Goal: Information Seeking & Learning: Find specific fact

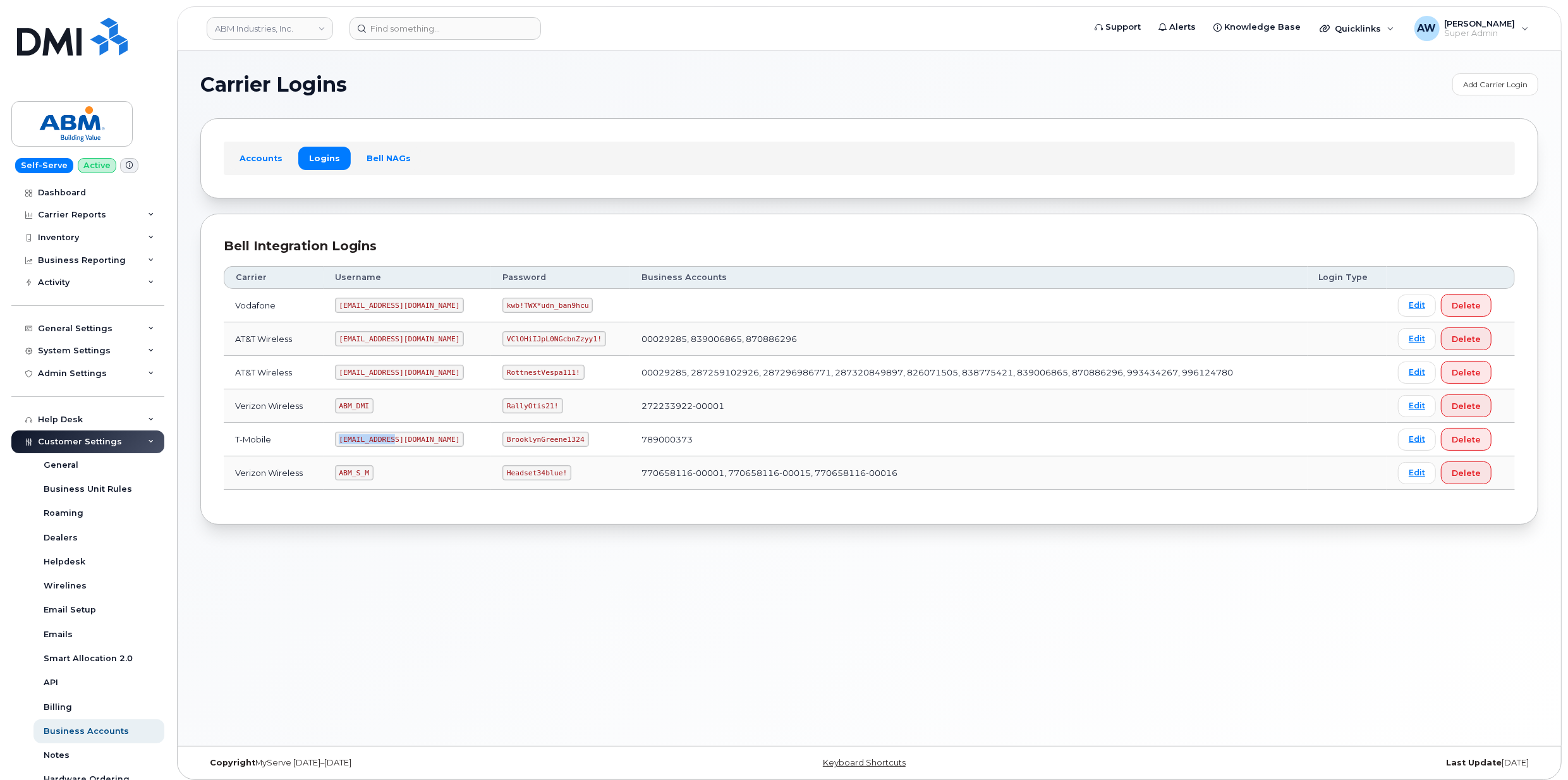
drag, startPoint x: 345, startPoint y: 441, endPoint x: 395, endPoint y: 443, distance: 50.0
click at [395, 443] on code "[EMAIL_ADDRESS][DOMAIN_NAME]" at bounding box center [400, 439] width 130 height 15
copy code "[EMAIL_ADDRESS][DOMAIN_NAME]"
drag, startPoint x: 463, startPoint y: 444, endPoint x: 554, endPoint y: 446, distance: 91.0
click at [554, 446] on td "BrooklynGreene1324" at bounding box center [561, 439] width 139 height 33
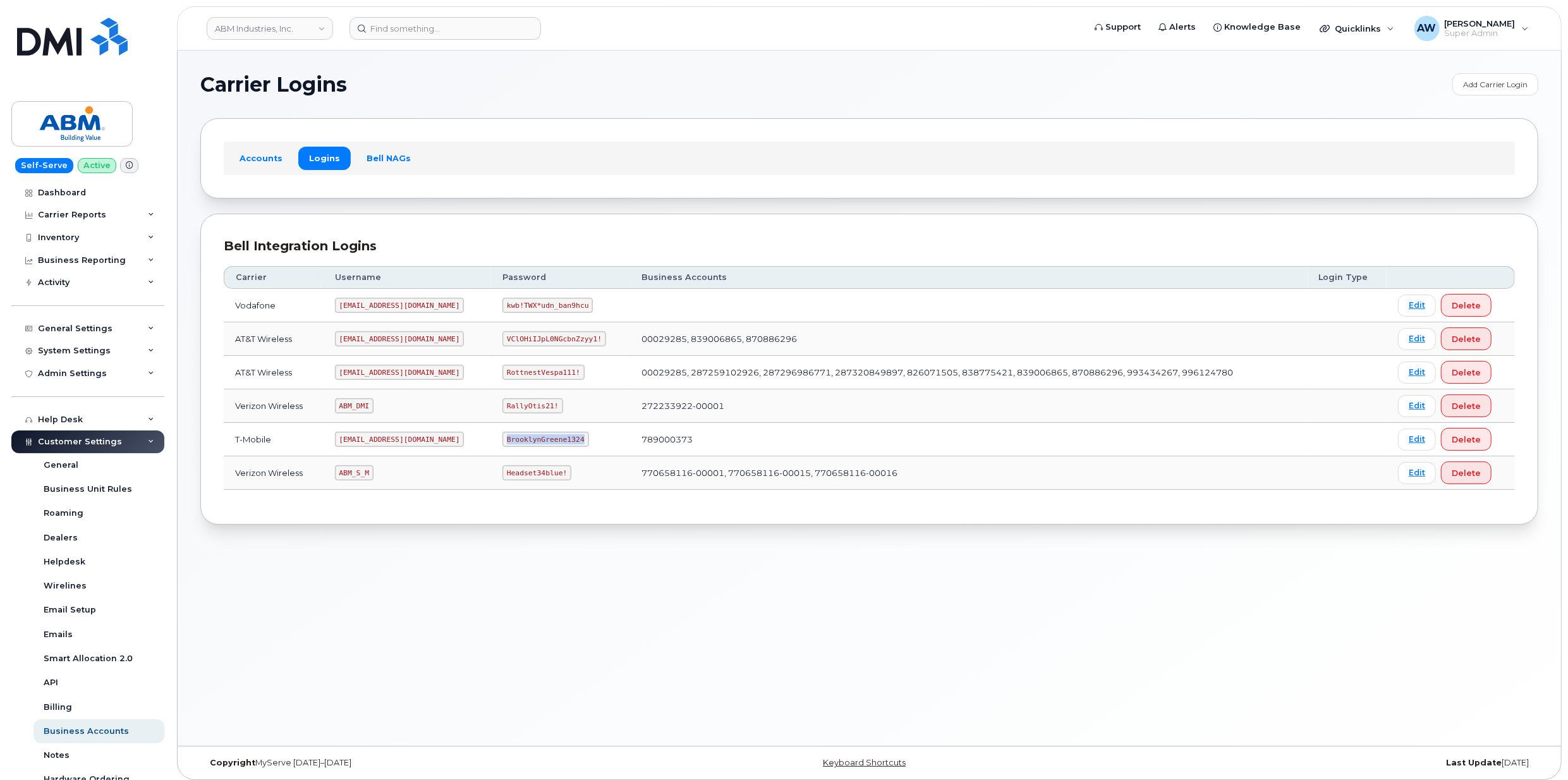
copy code "BrooklynGreene1324"
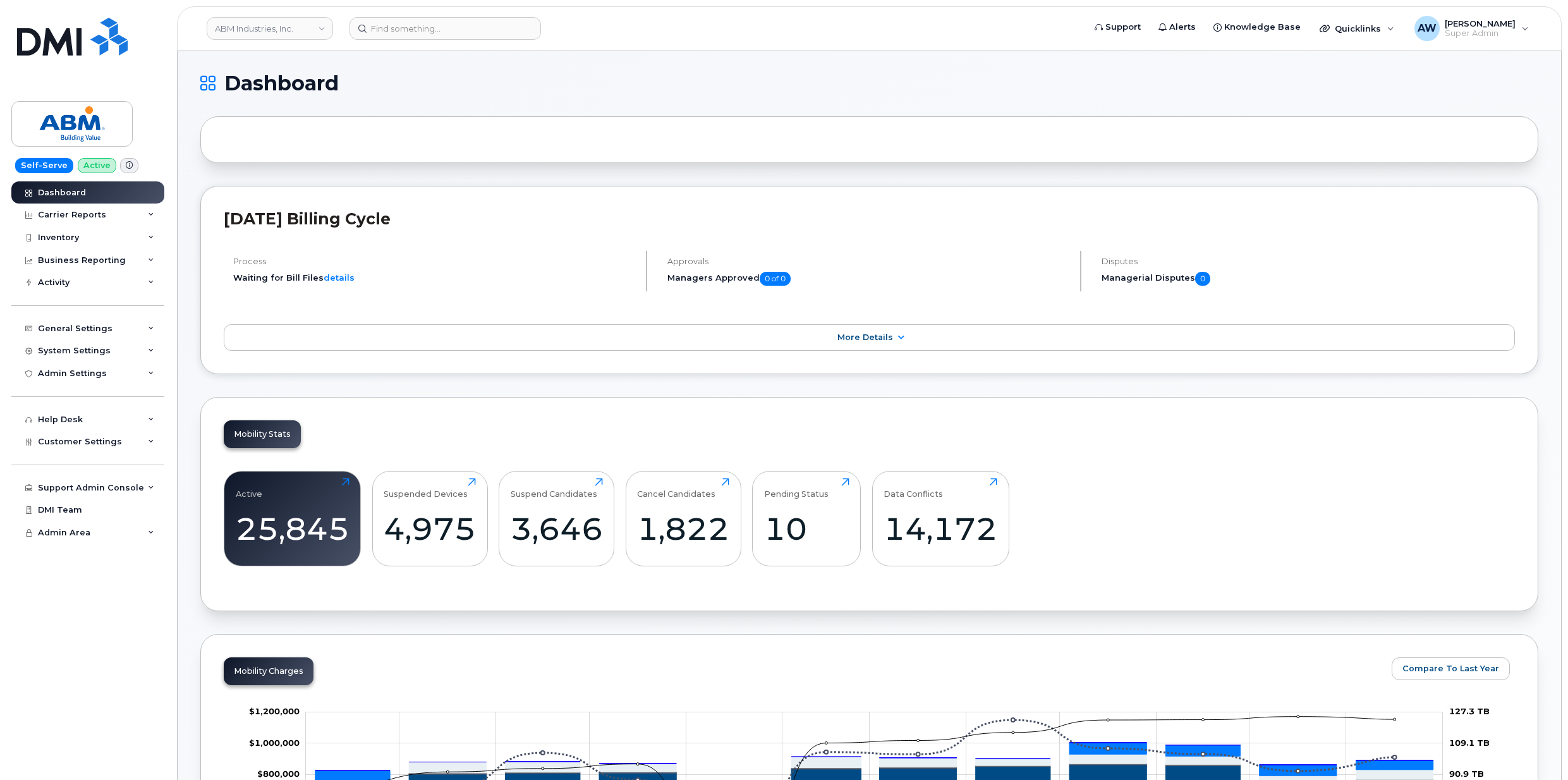
scroll to position [1796, 0]
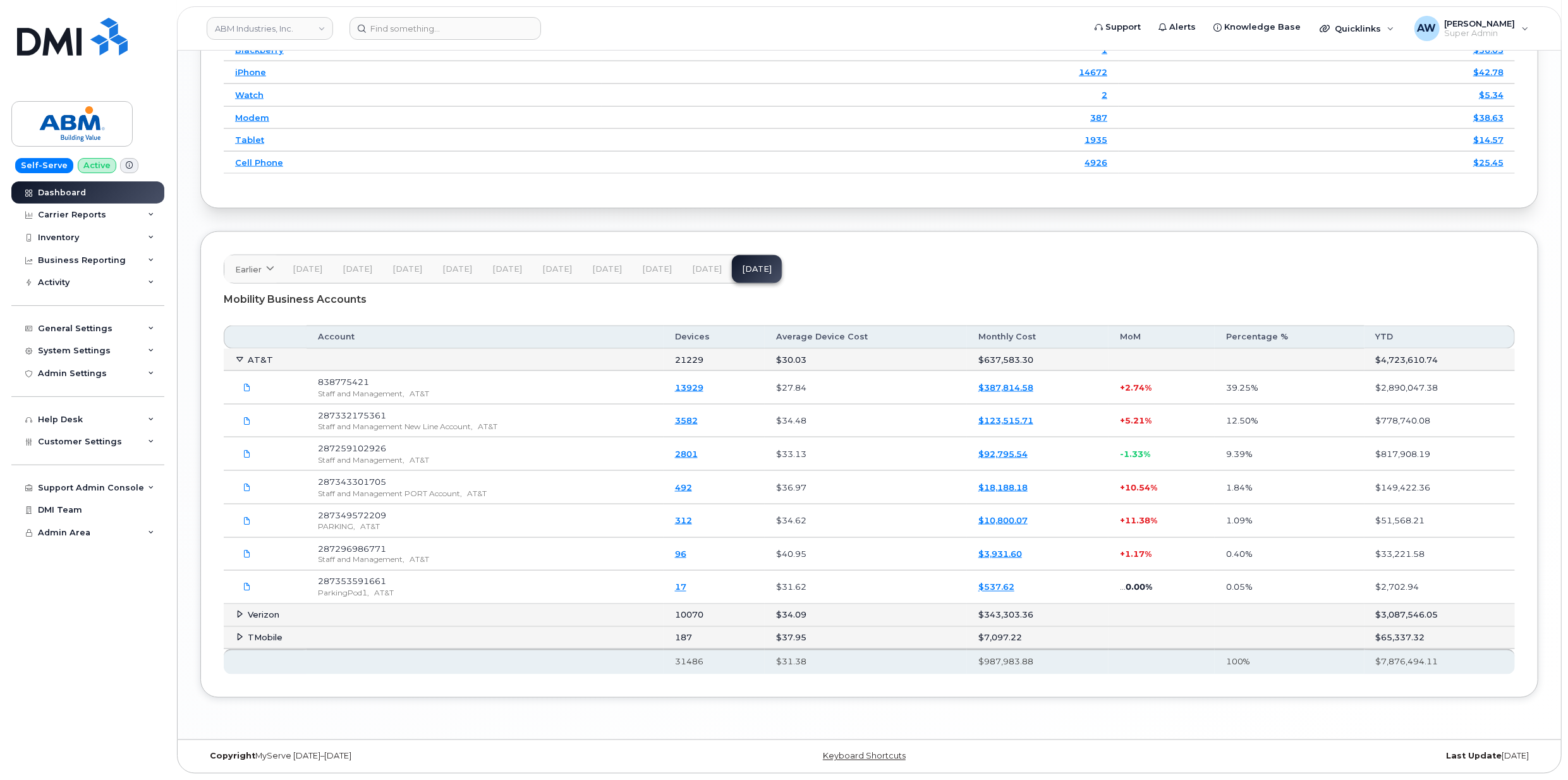
click at [268, 363] on td "AT&T" at bounding box center [443, 360] width 440 height 23
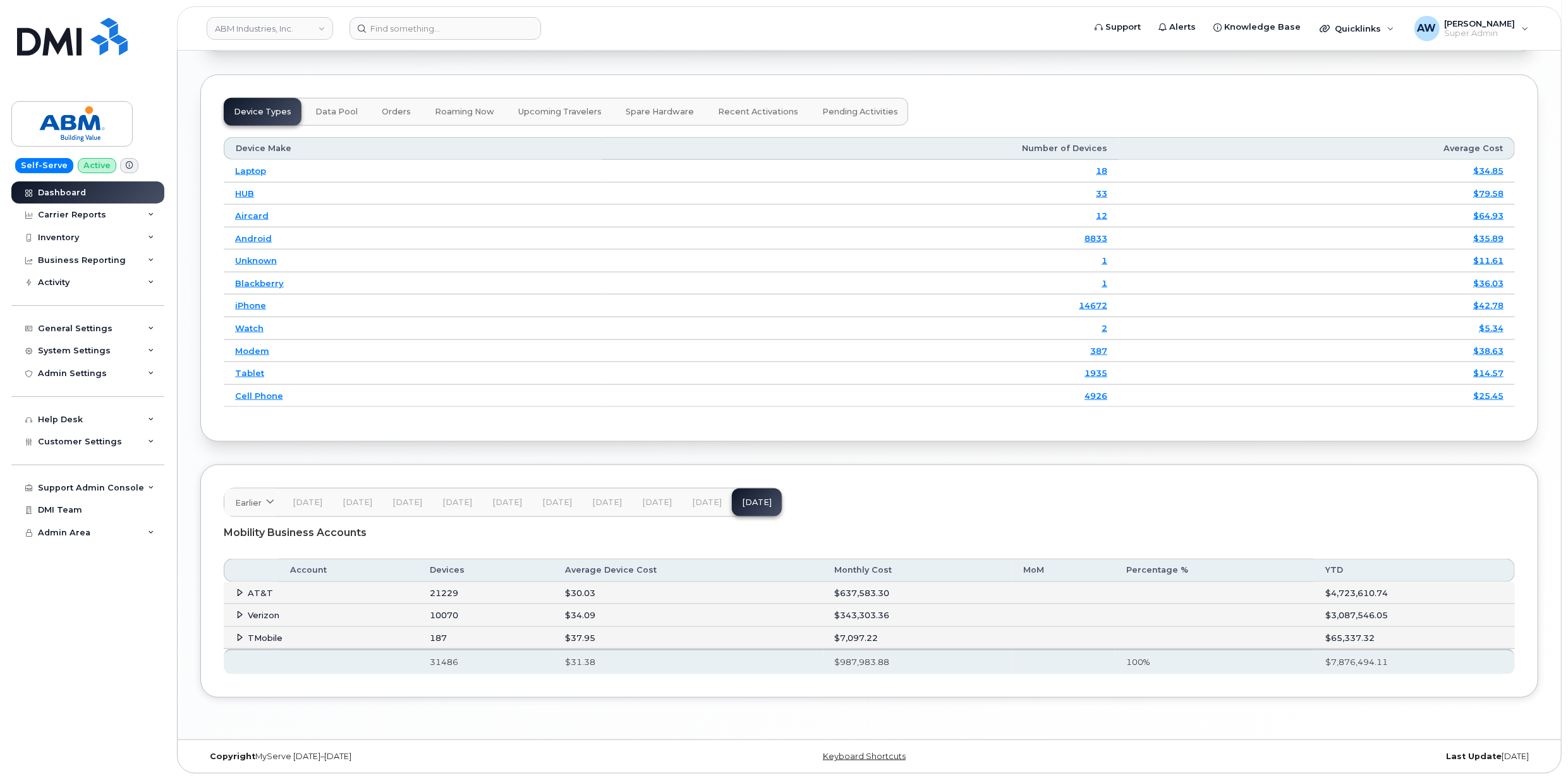
click at [258, 631] on td "TMobile" at bounding box center [321, 638] width 195 height 23
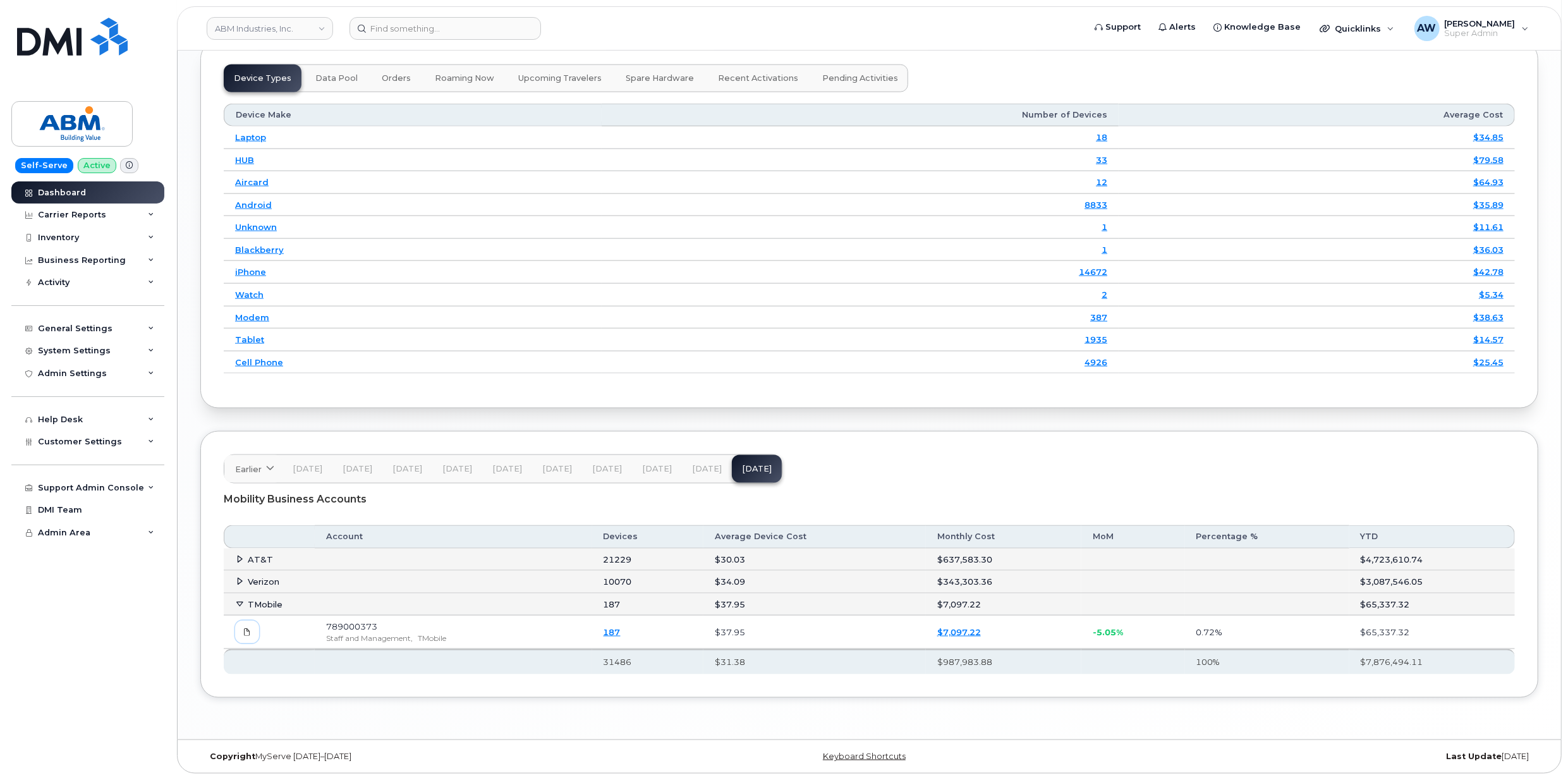
click at [246, 631] on icon at bounding box center [247, 632] width 7 height 7
